Goal: Task Accomplishment & Management: Complete application form

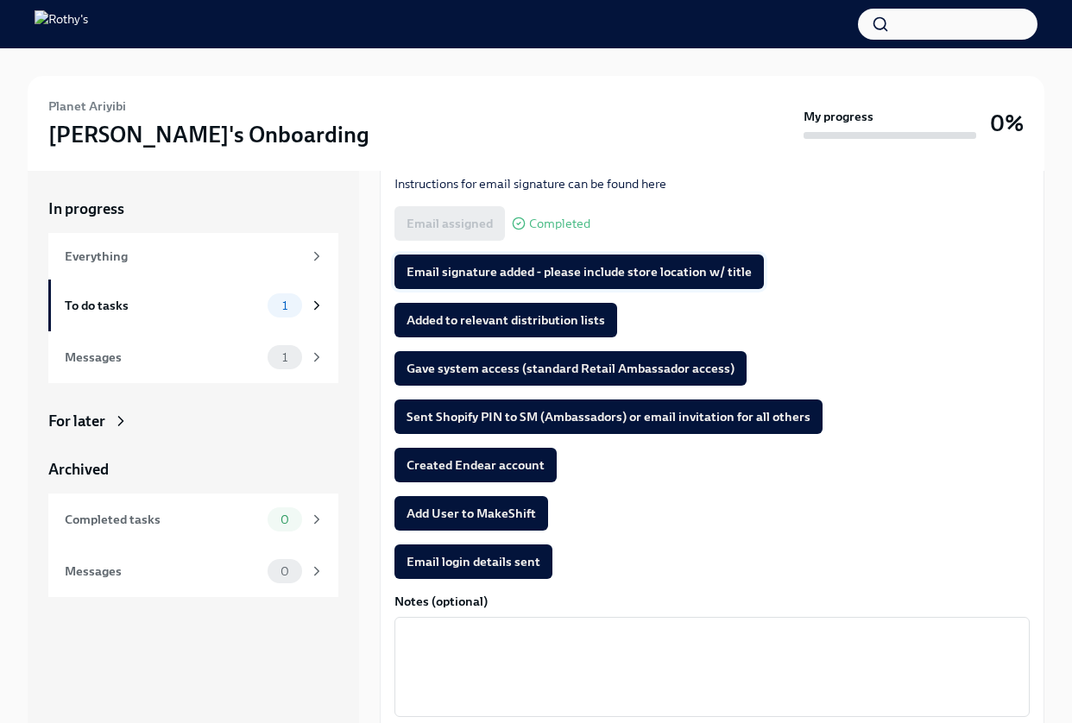
click at [671, 265] on span "Email signature added - please include store location w/ title" at bounding box center [579, 271] width 345 height 17
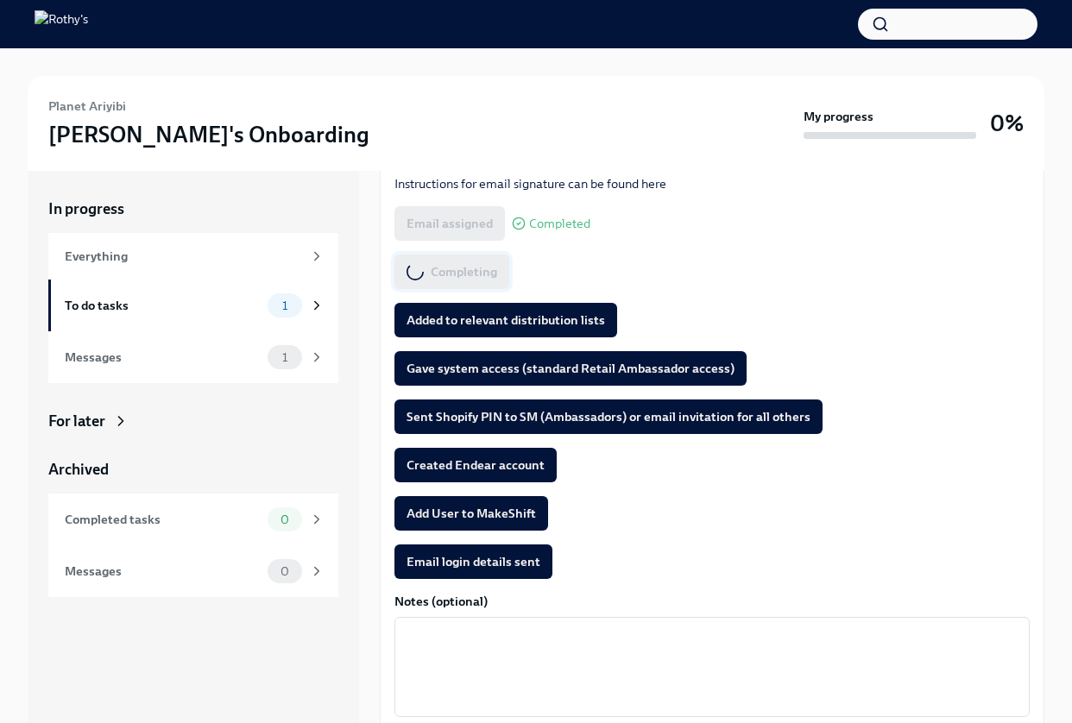
scroll to position [257, 0]
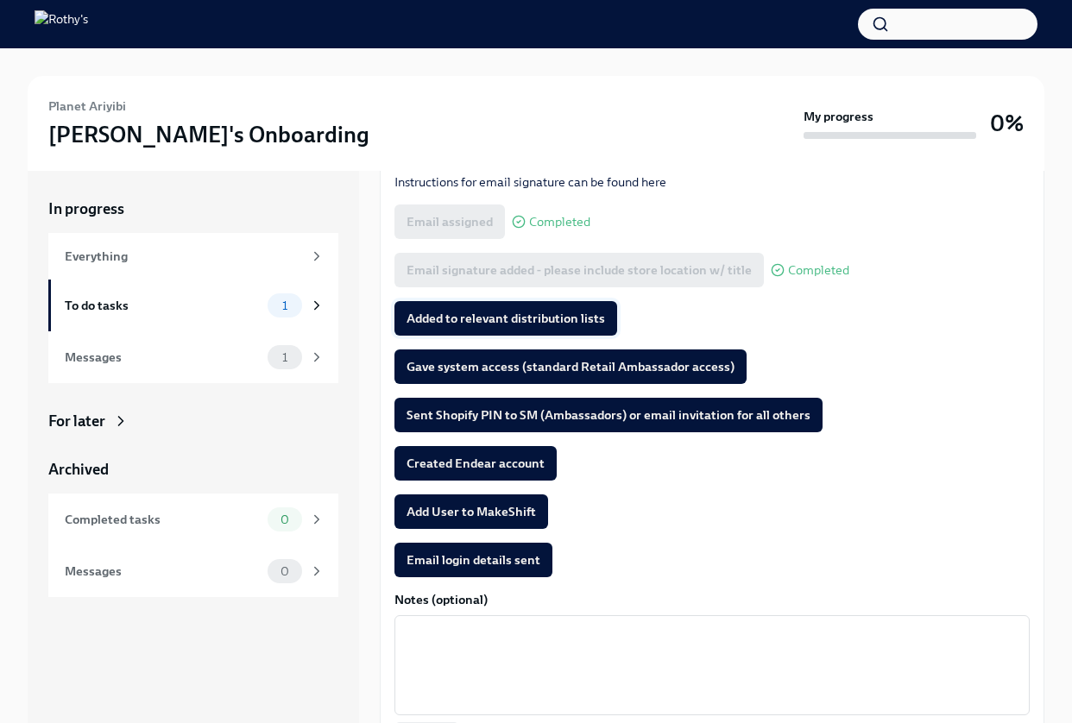
click at [481, 314] on span "Added to relevant distribution lists" at bounding box center [506, 318] width 199 height 17
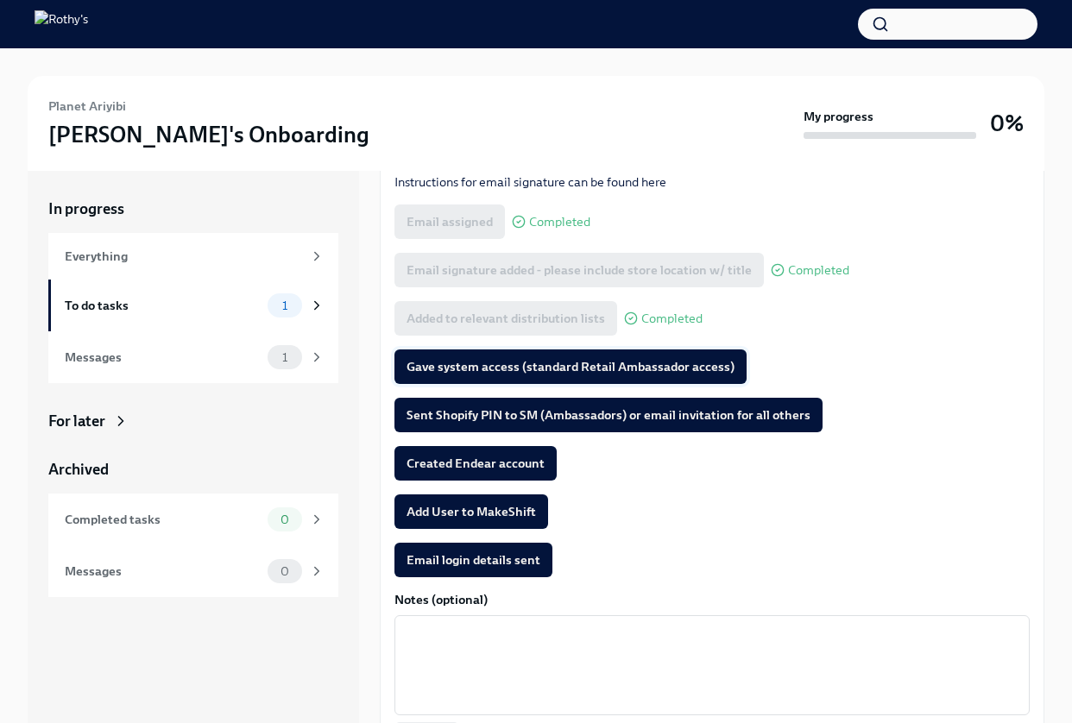
click at [480, 367] on span "Gave system access (standard Retail Ambassador access)" at bounding box center [571, 366] width 328 height 17
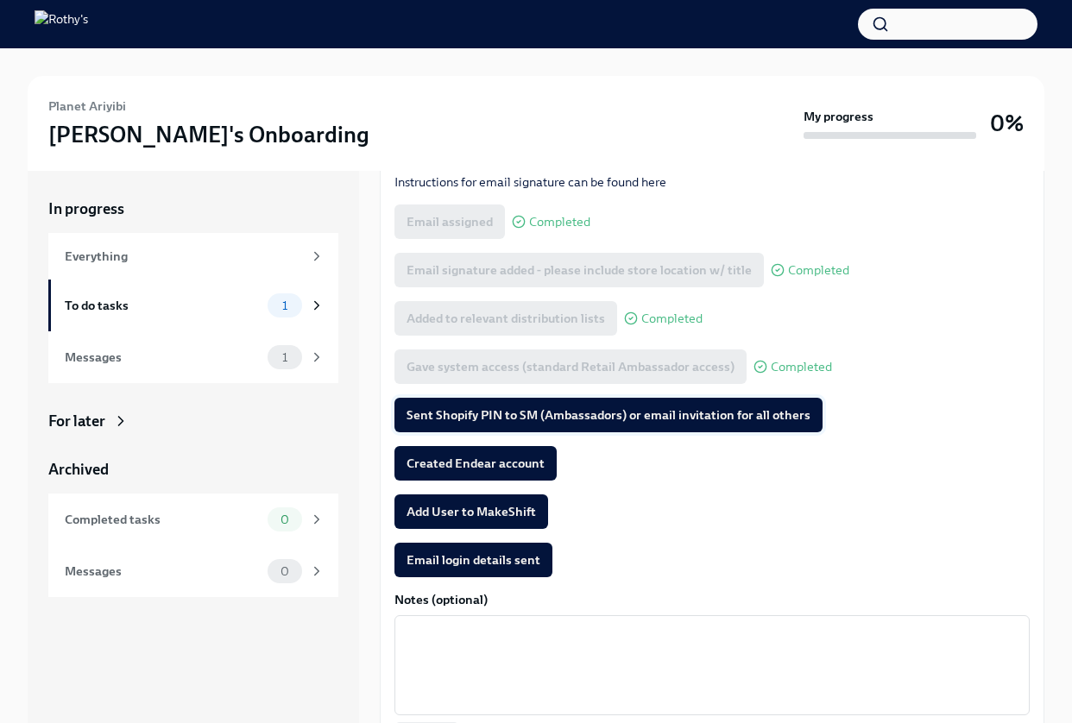
click at [494, 408] on span "Sent Shopify PIN to SM (Ambassadors) or email invitation for all others" at bounding box center [609, 415] width 404 height 17
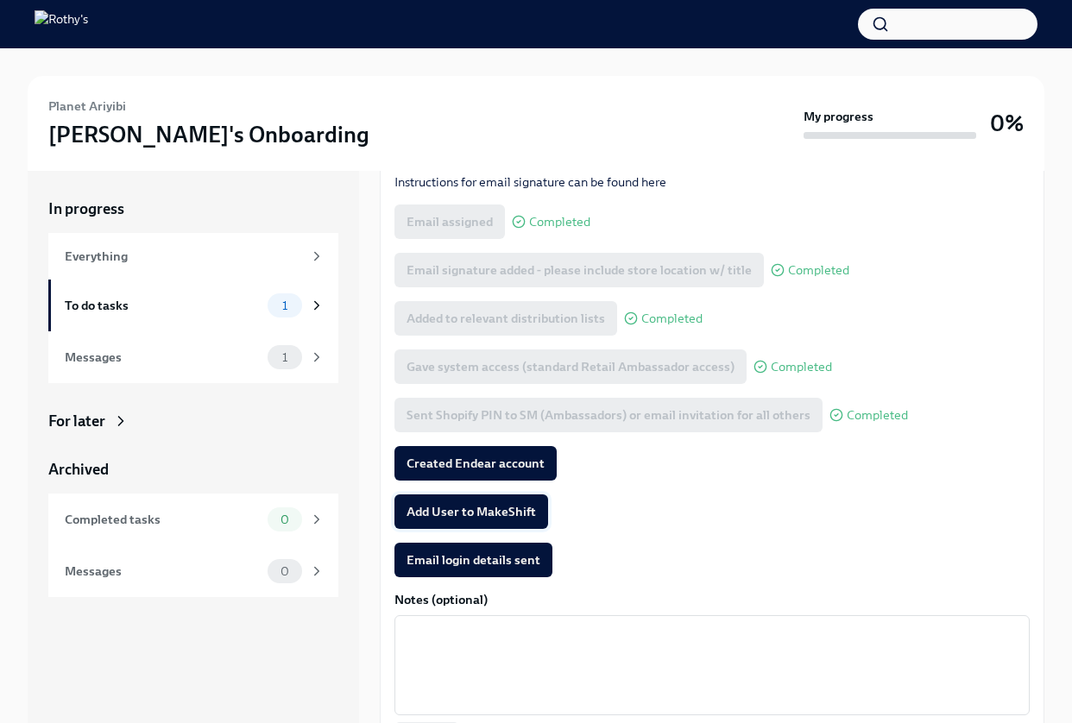
click at [451, 507] on span "Add User to MakeShift" at bounding box center [472, 511] width 130 height 17
click at [435, 455] on span "Created Endear account" at bounding box center [476, 463] width 138 height 17
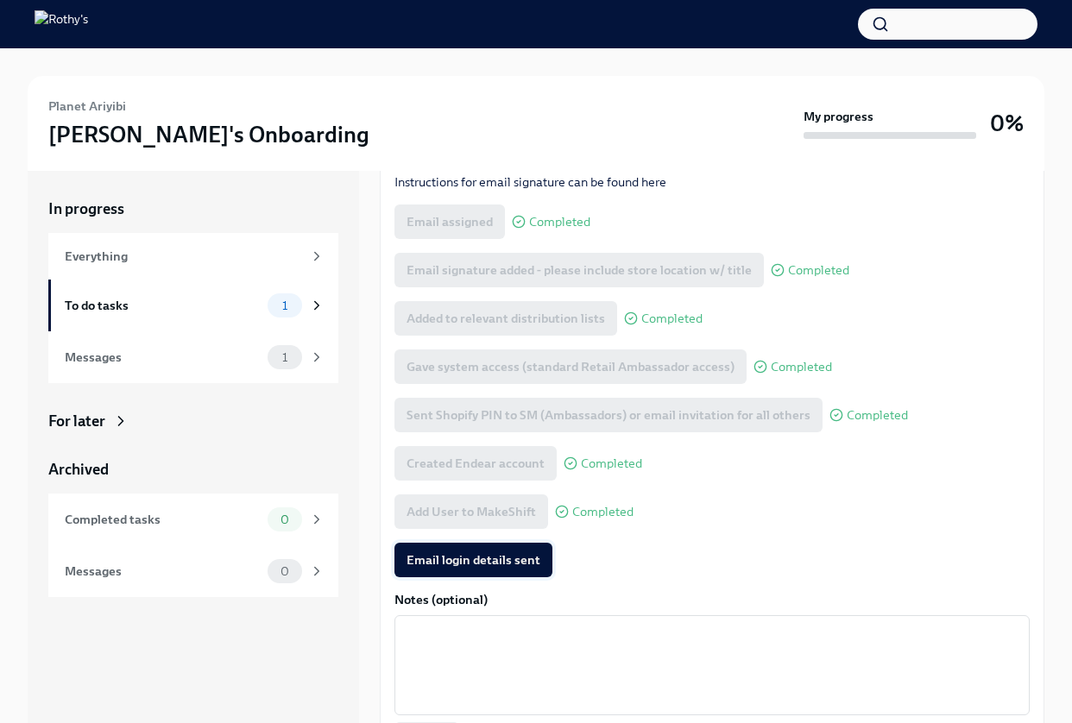
click at [456, 559] on span "Email login details sent" at bounding box center [474, 560] width 134 height 17
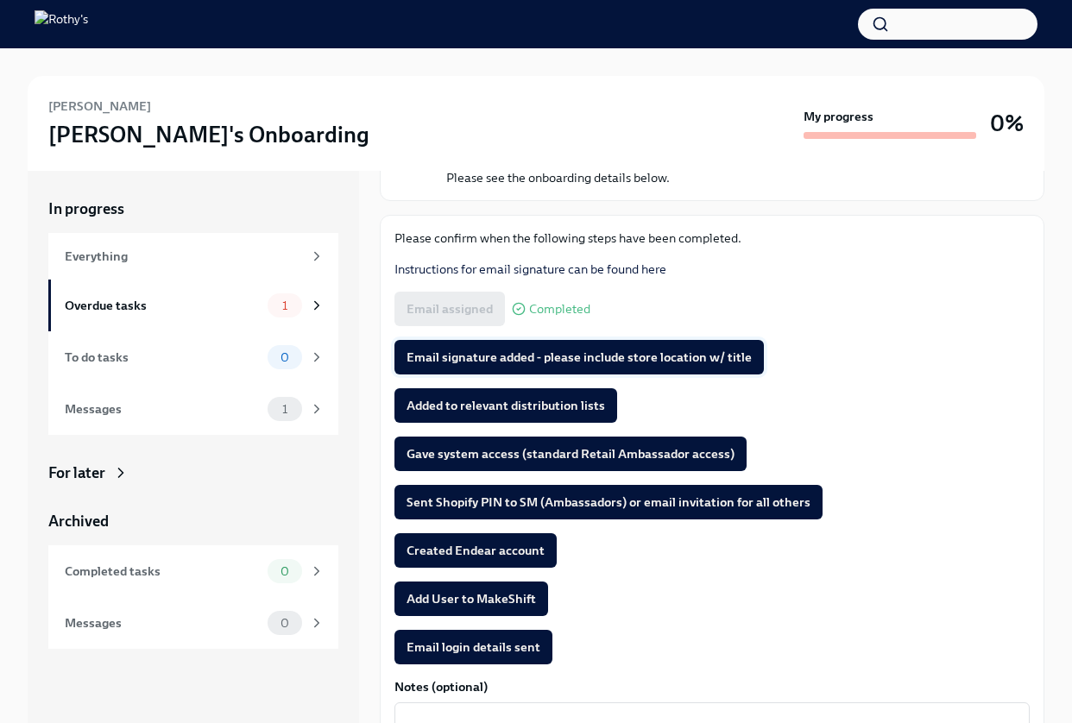
scroll to position [172, 0]
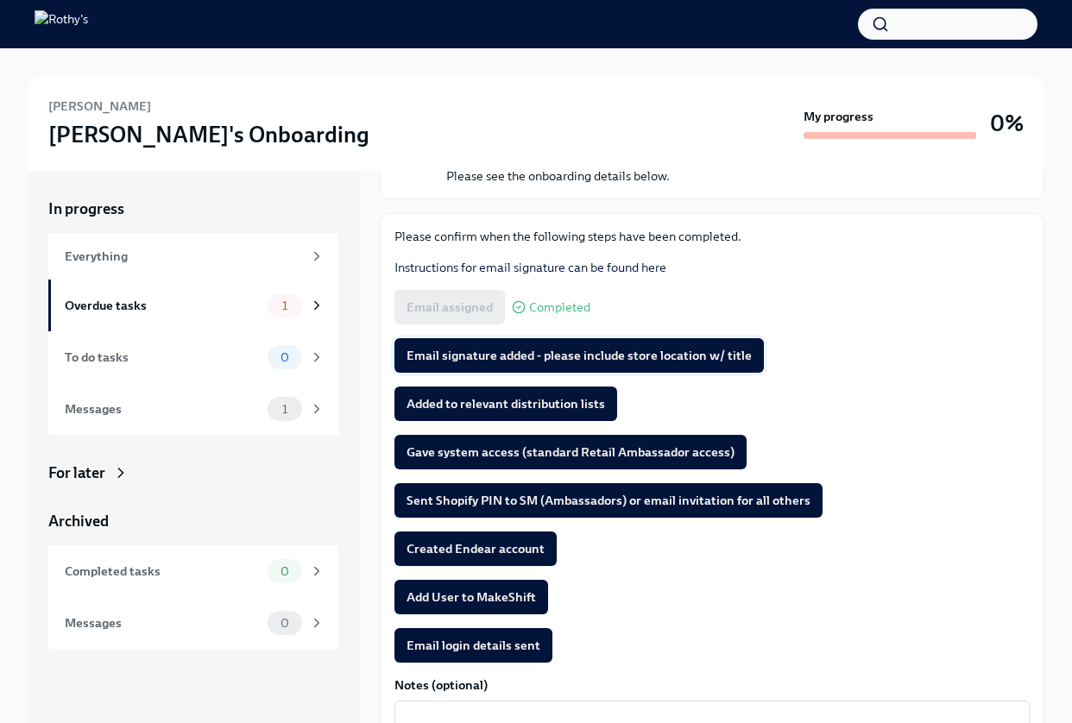
click at [549, 351] on span "Email signature added - please include store location w/ title" at bounding box center [579, 355] width 345 height 17
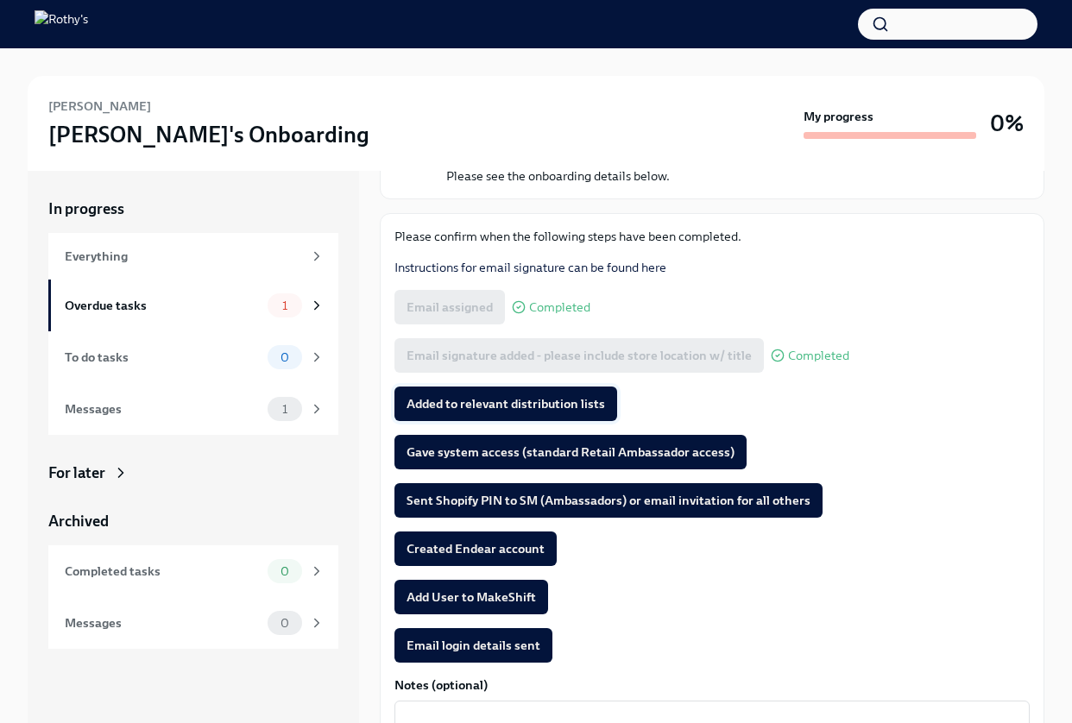
click at [497, 405] on span "Added to relevant distribution lists" at bounding box center [506, 403] width 199 height 17
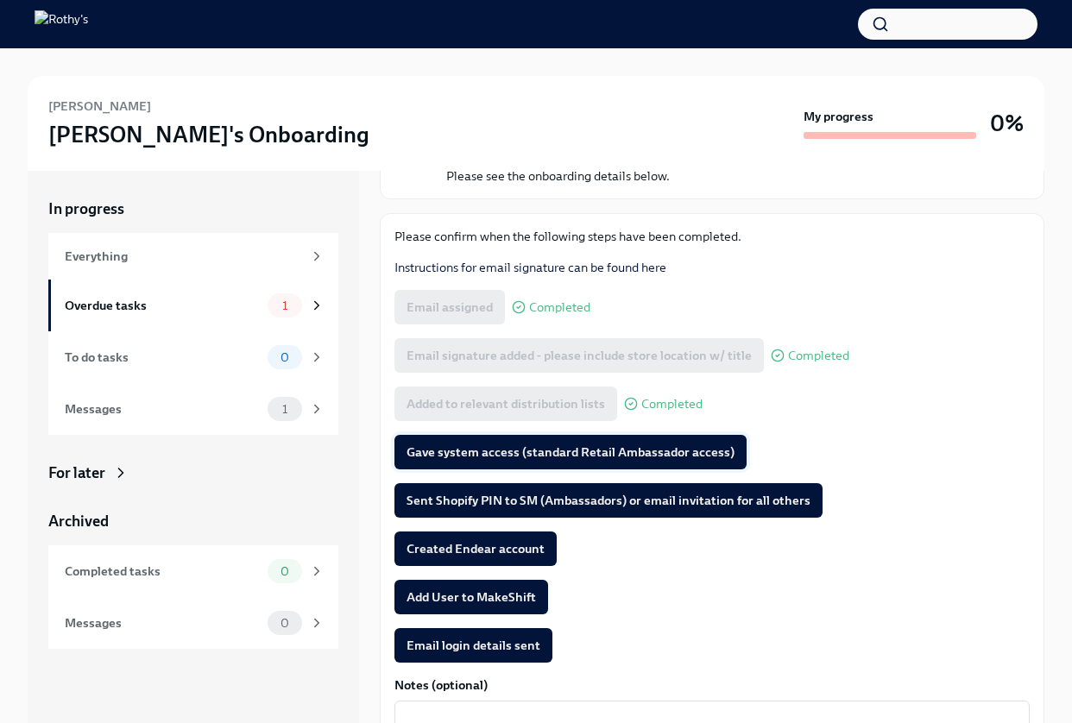
click at [484, 449] on span "Gave system access (standard Retail Ambassador access)" at bounding box center [571, 452] width 328 height 17
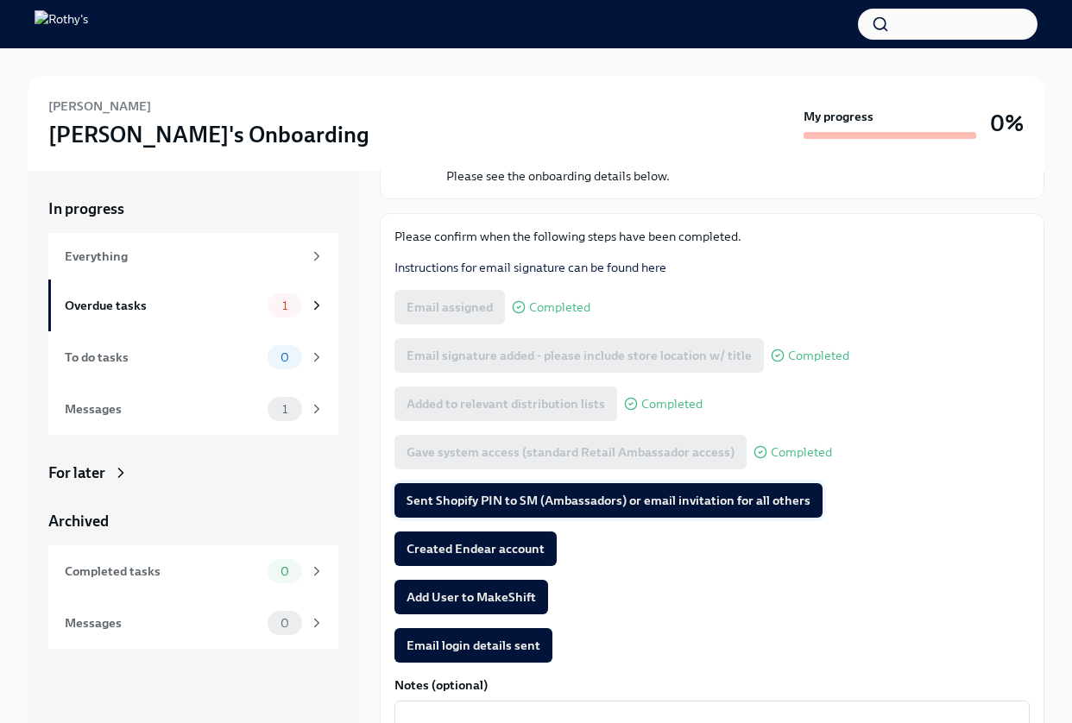
click at [521, 495] on span "Sent Shopify PIN to SM (Ambassadors) or email invitation for all others" at bounding box center [609, 500] width 404 height 17
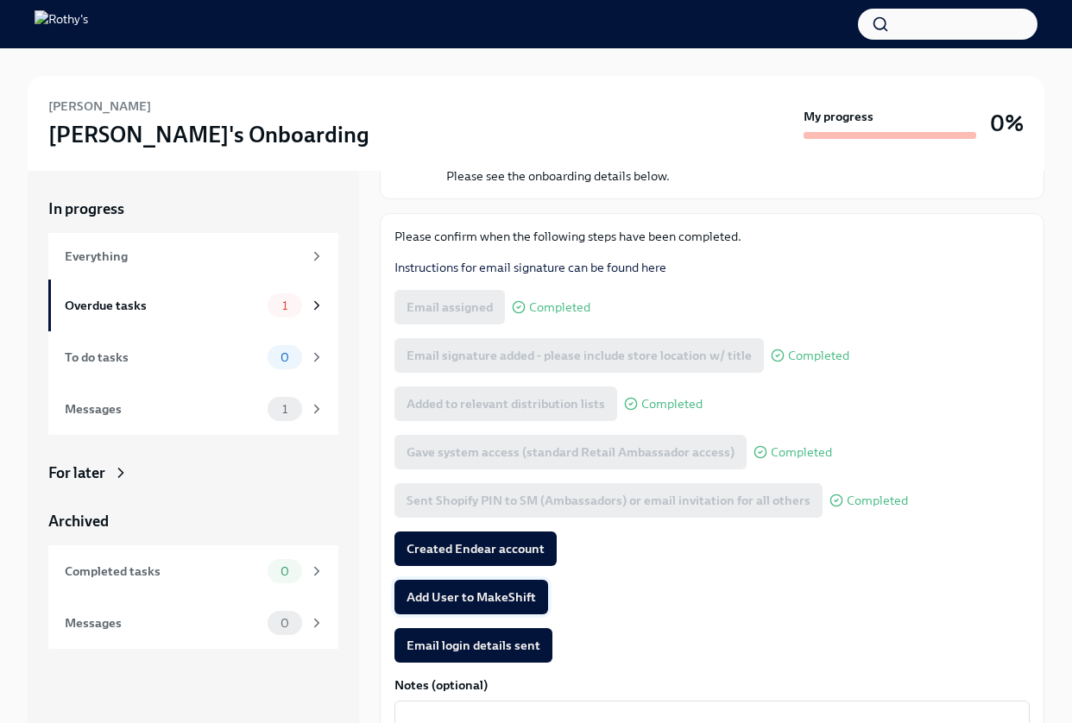
click at [452, 592] on span "Add User to MakeShift" at bounding box center [472, 597] width 130 height 17
click at [483, 648] on span "Email login details sent" at bounding box center [474, 645] width 134 height 17
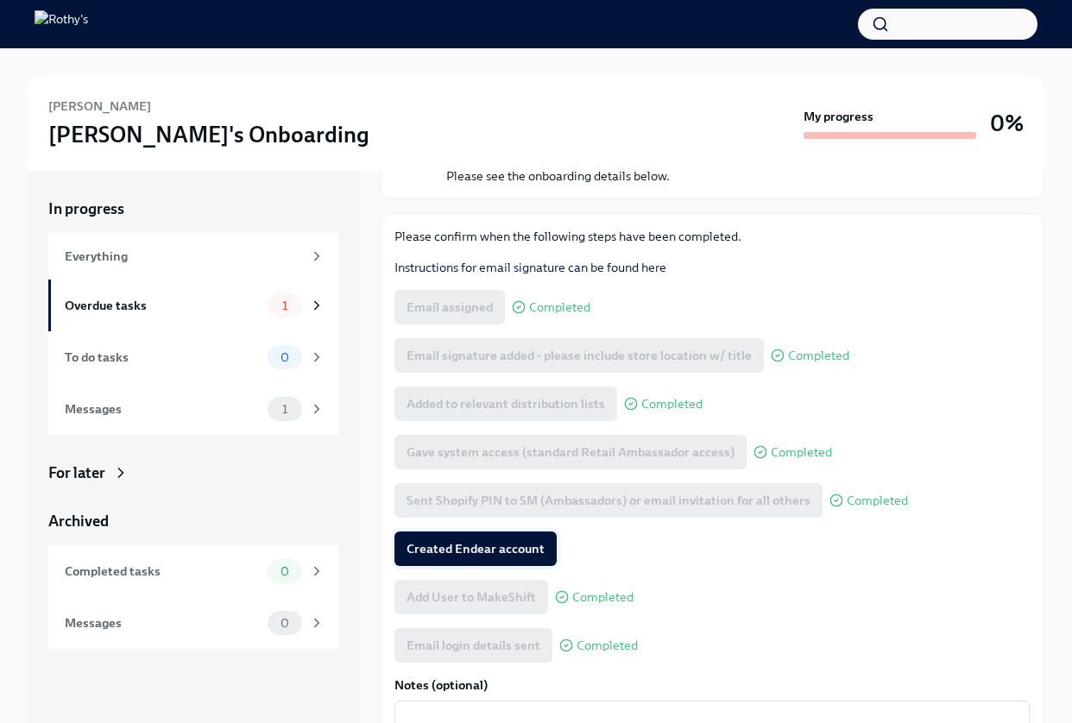
click at [496, 548] on span "Created Endear account" at bounding box center [476, 548] width 138 height 17
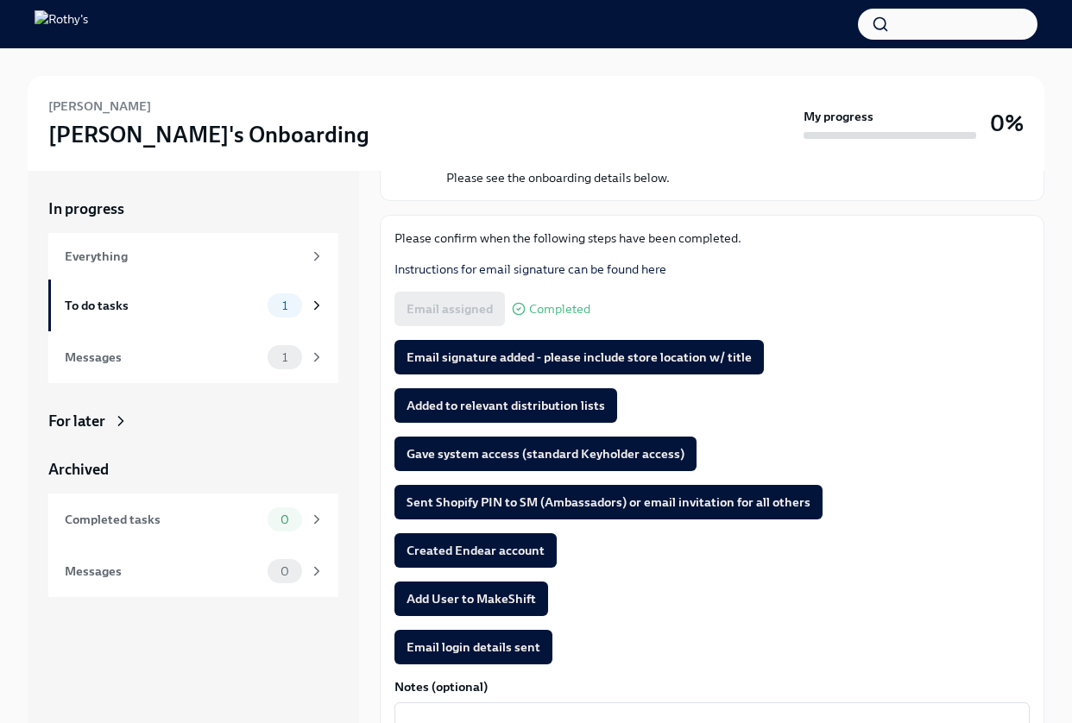
scroll to position [172, 0]
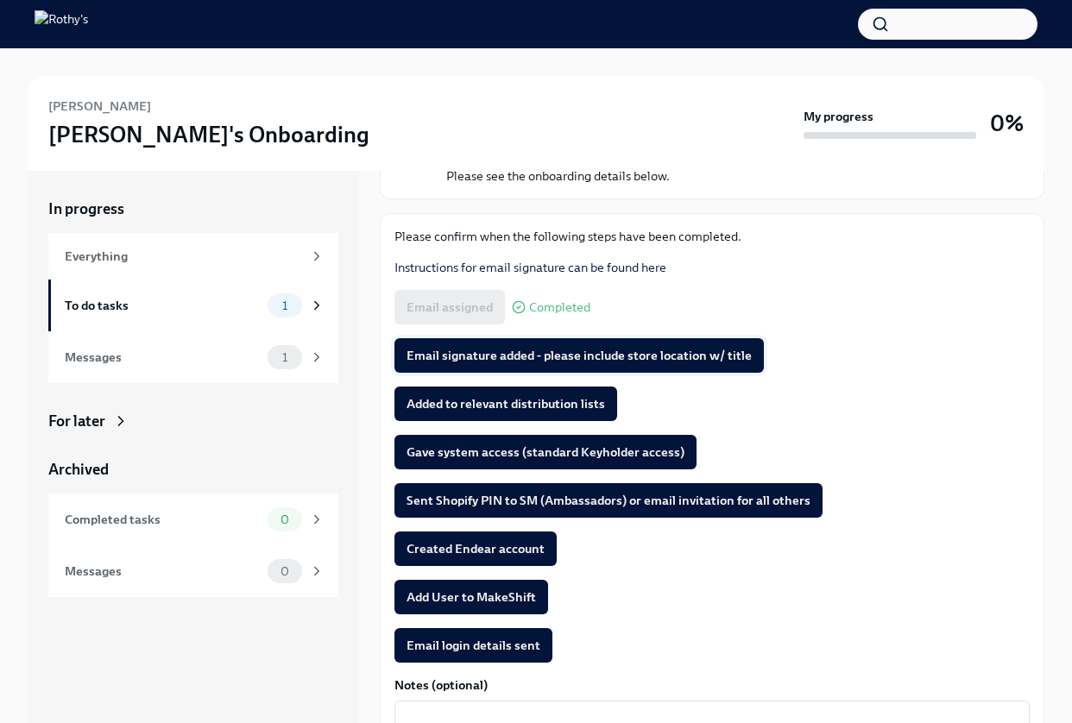
click at [547, 359] on span "Email signature added - please include store location w/ title" at bounding box center [579, 355] width 345 height 17
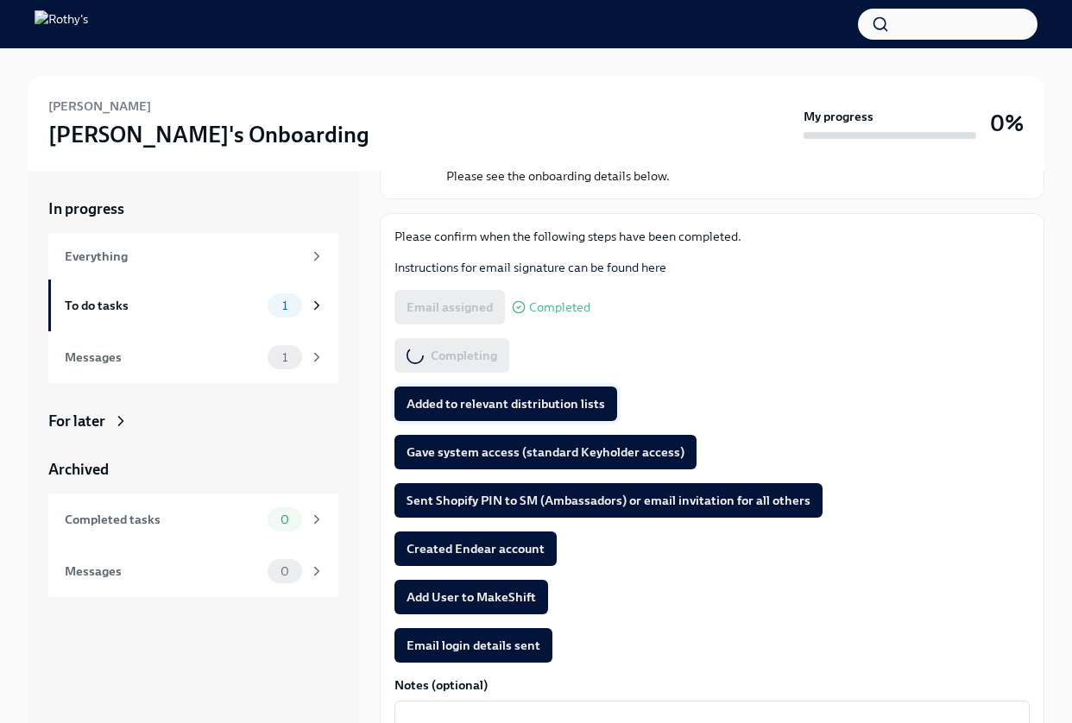
click at [505, 400] on span "Added to relevant distribution lists" at bounding box center [506, 403] width 199 height 17
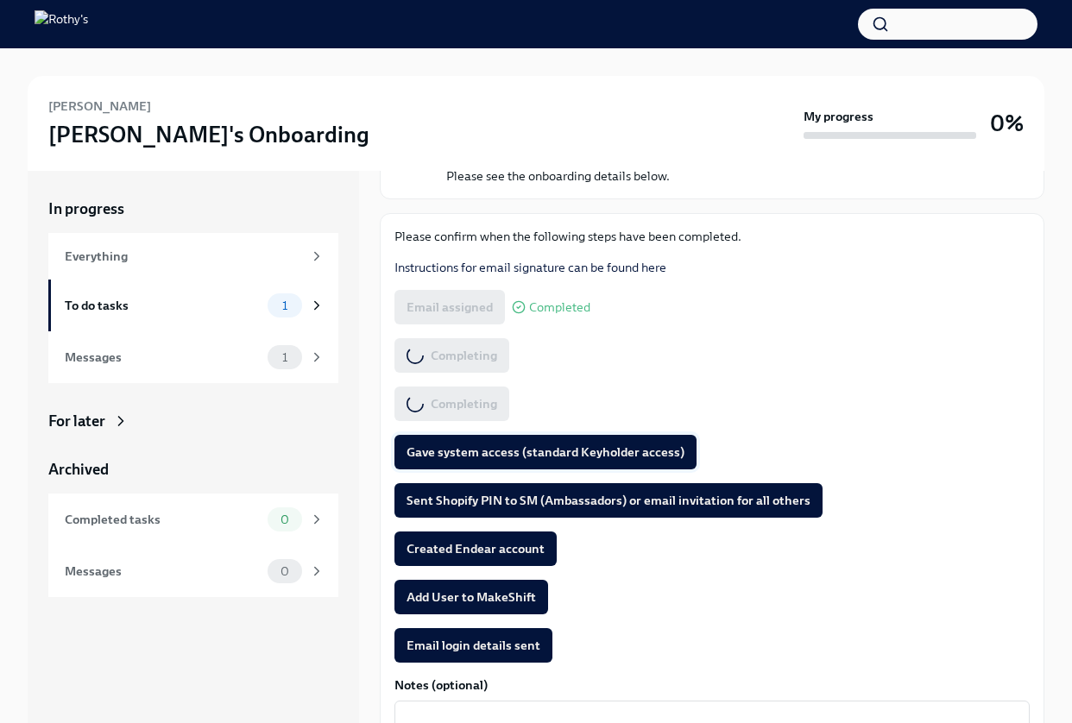
click at [493, 455] on span "Gave system access (standard Keyholder access)" at bounding box center [546, 452] width 278 height 17
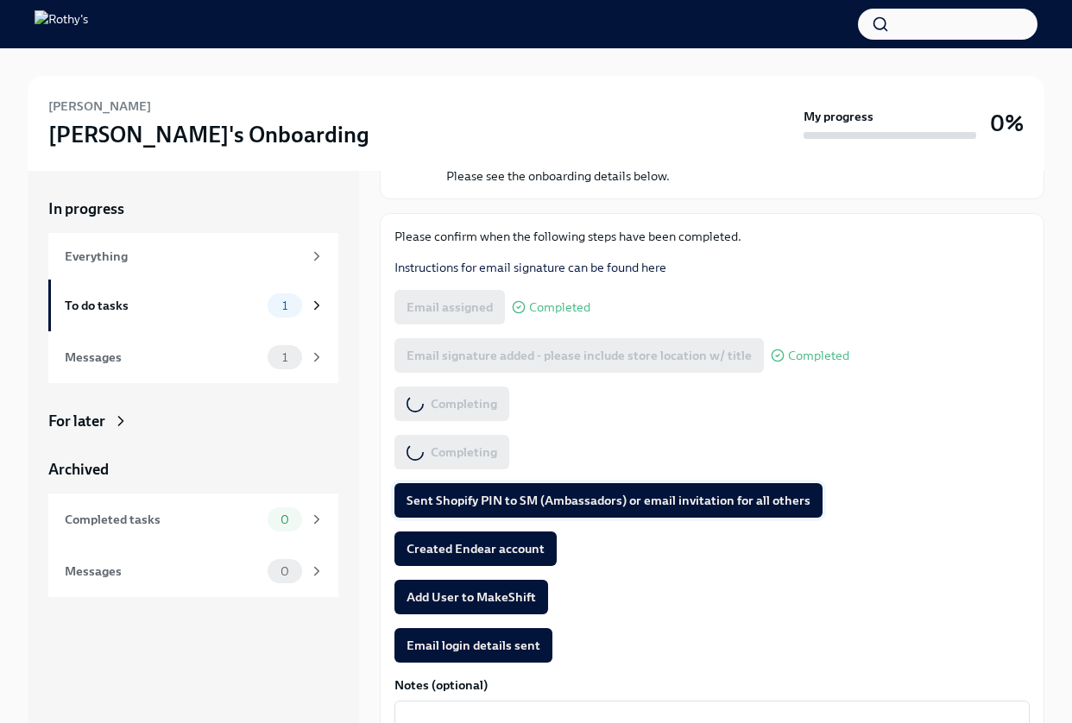
click at [485, 502] on span "Sent Shopify PIN to SM (Ambassadors) or email invitation for all others" at bounding box center [609, 500] width 404 height 17
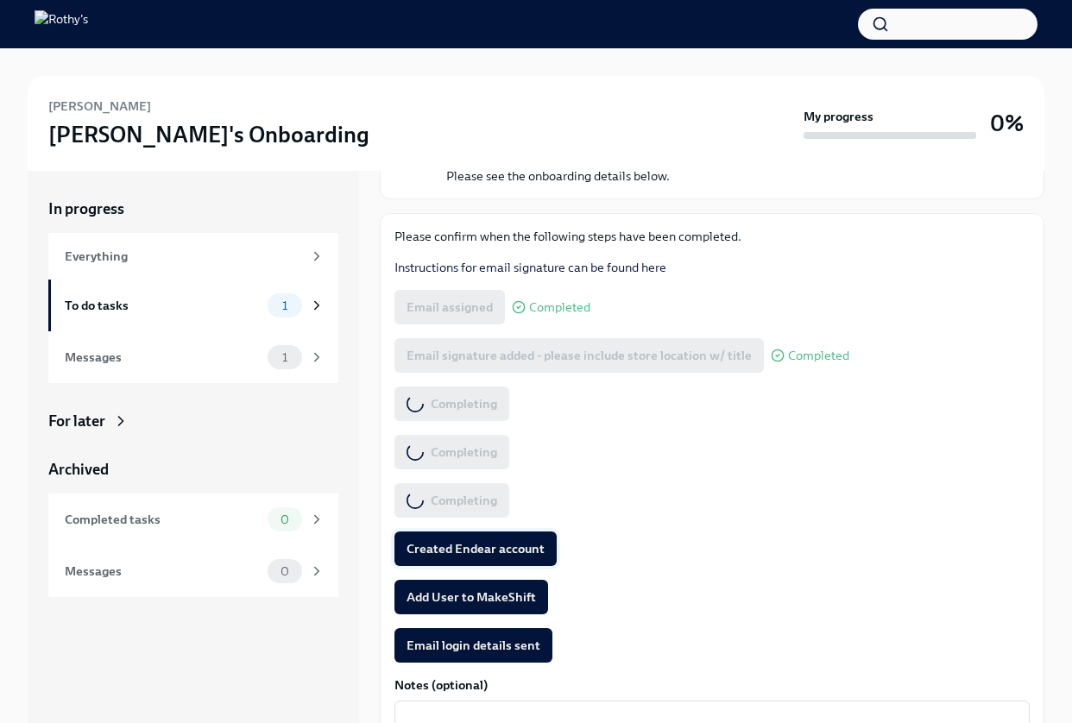
click at [477, 553] on span "Created Endear account" at bounding box center [476, 548] width 138 height 17
click at [471, 601] on span "Add User to MakeShift" at bounding box center [472, 597] width 130 height 17
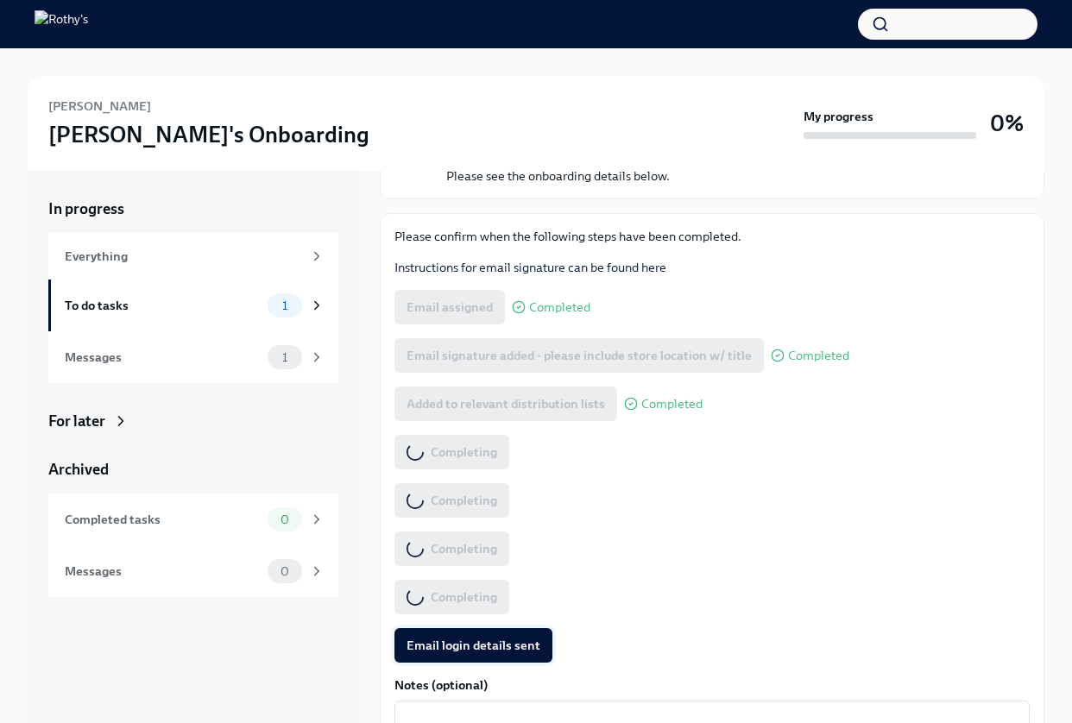
click at [472, 648] on span "Email login details sent" at bounding box center [474, 645] width 134 height 17
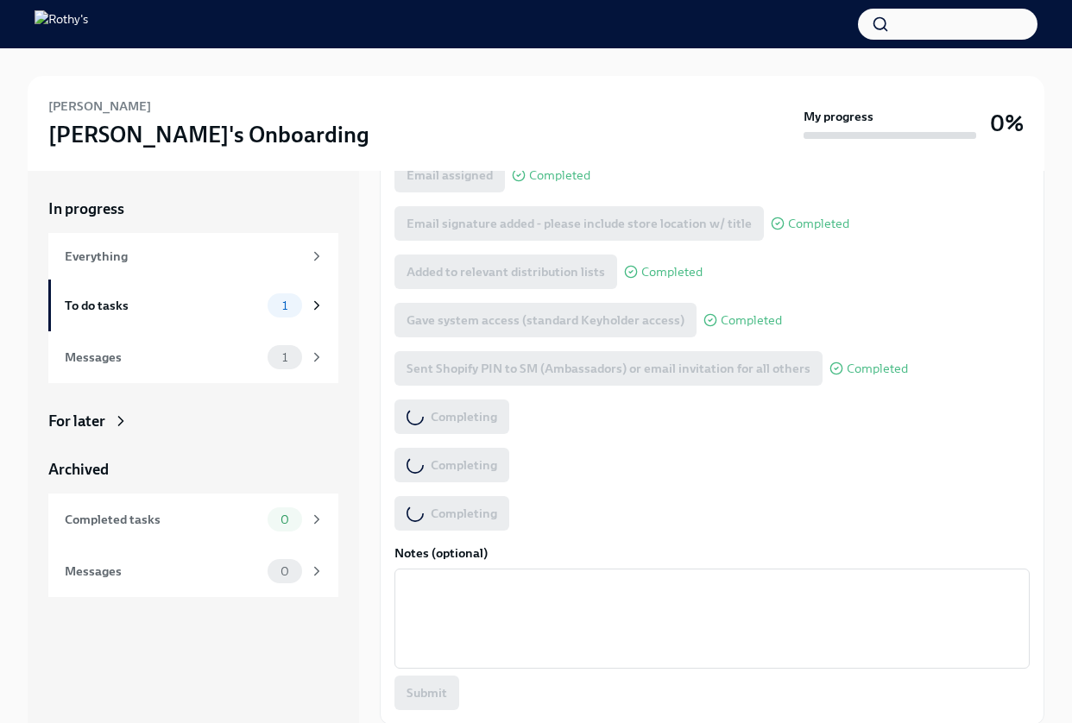
scroll to position [304, 0]
